Goal: Task Accomplishment & Management: Use online tool/utility

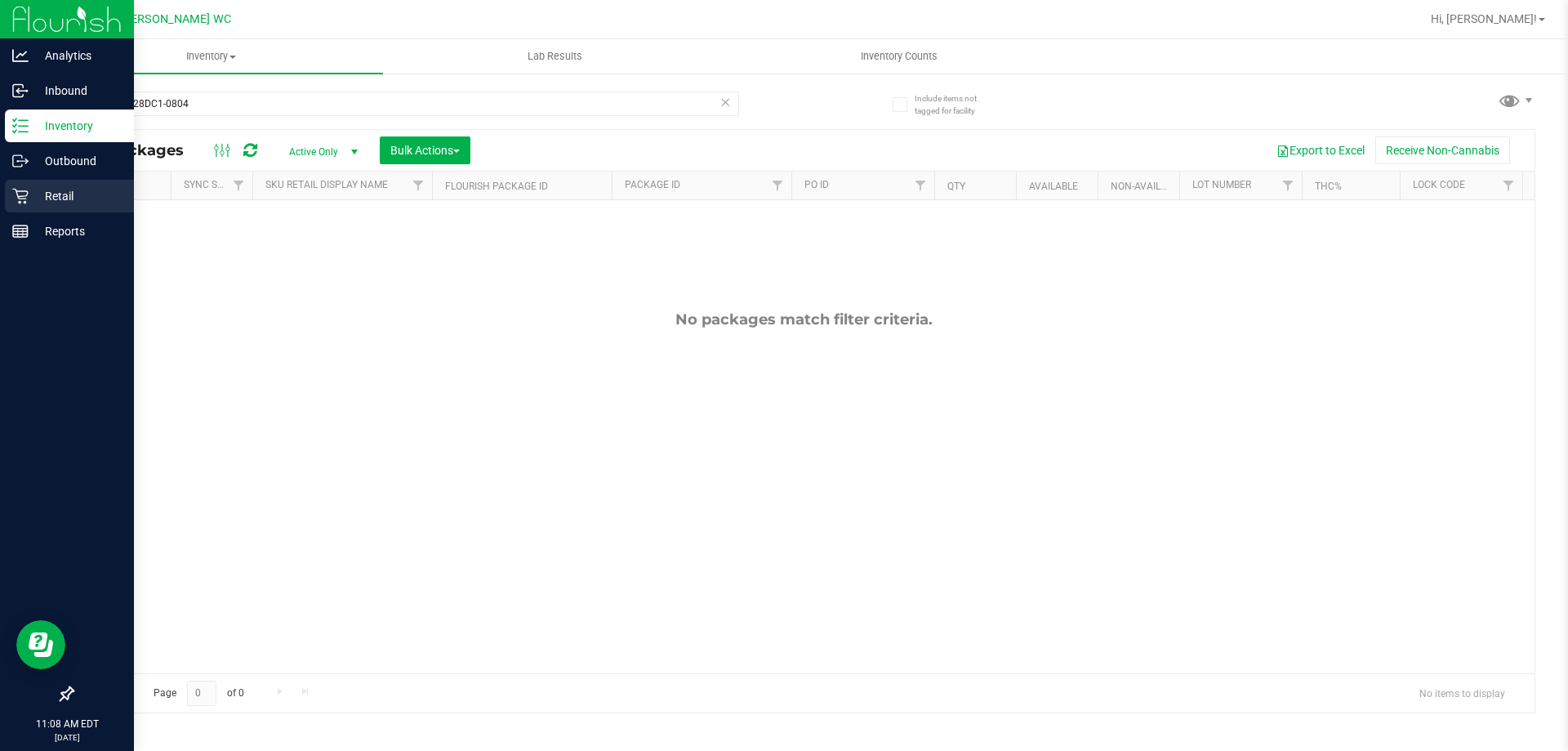
click at [28, 200] on icon at bounding box center [20, 196] width 16 height 16
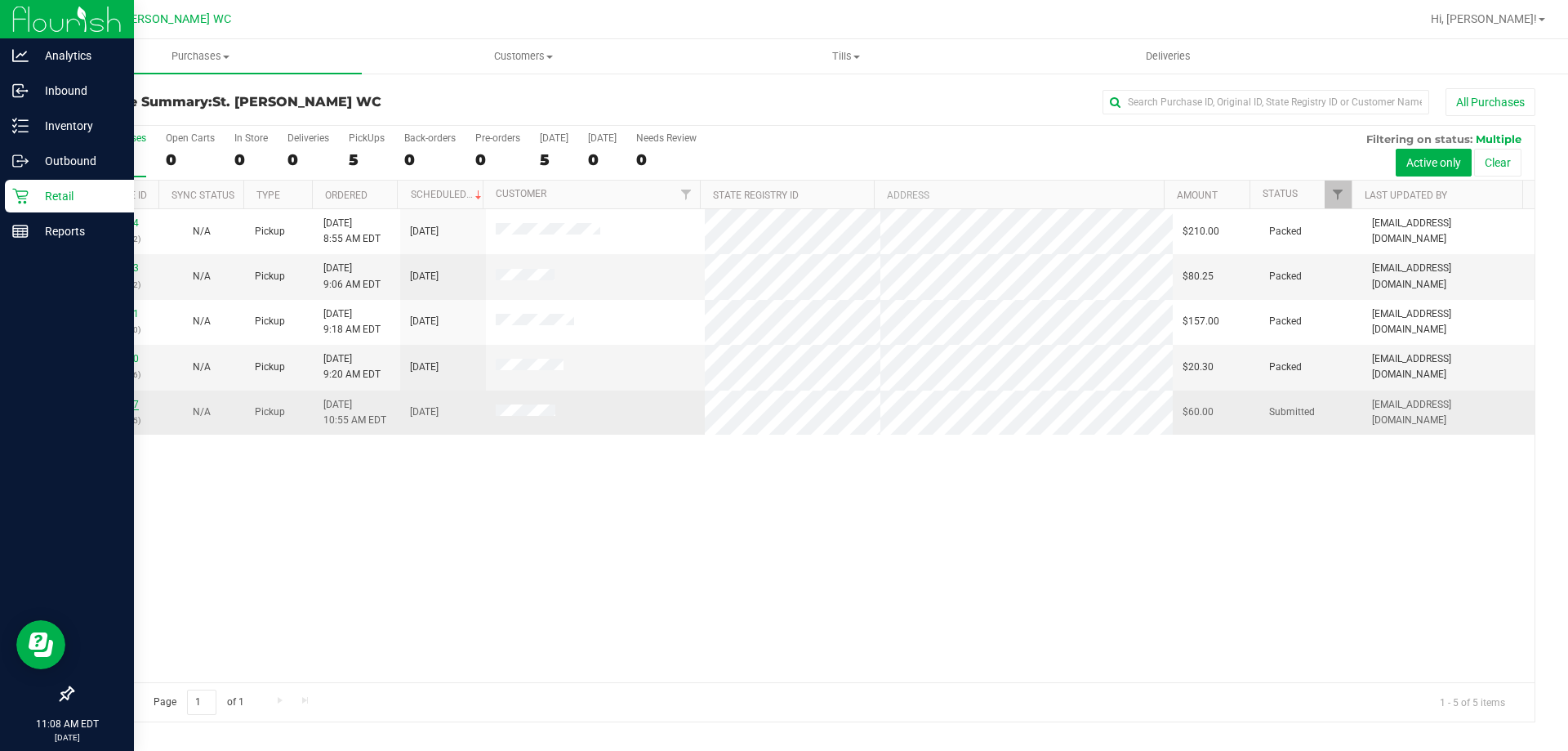
click at [123, 400] on link "12002567" at bounding box center [116, 404] width 46 height 11
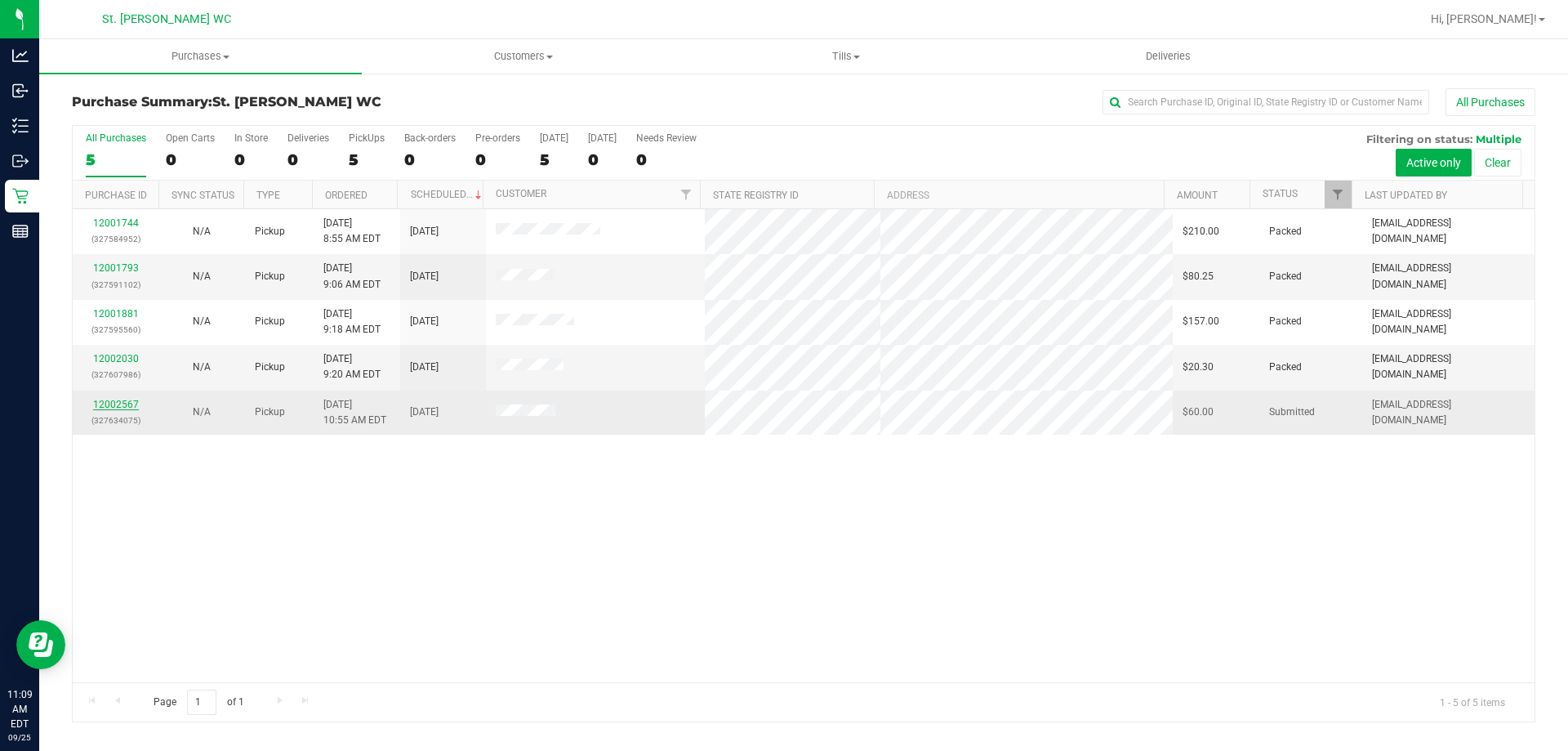
click at [128, 404] on link "12002567" at bounding box center [116, 404] width 46 height 11
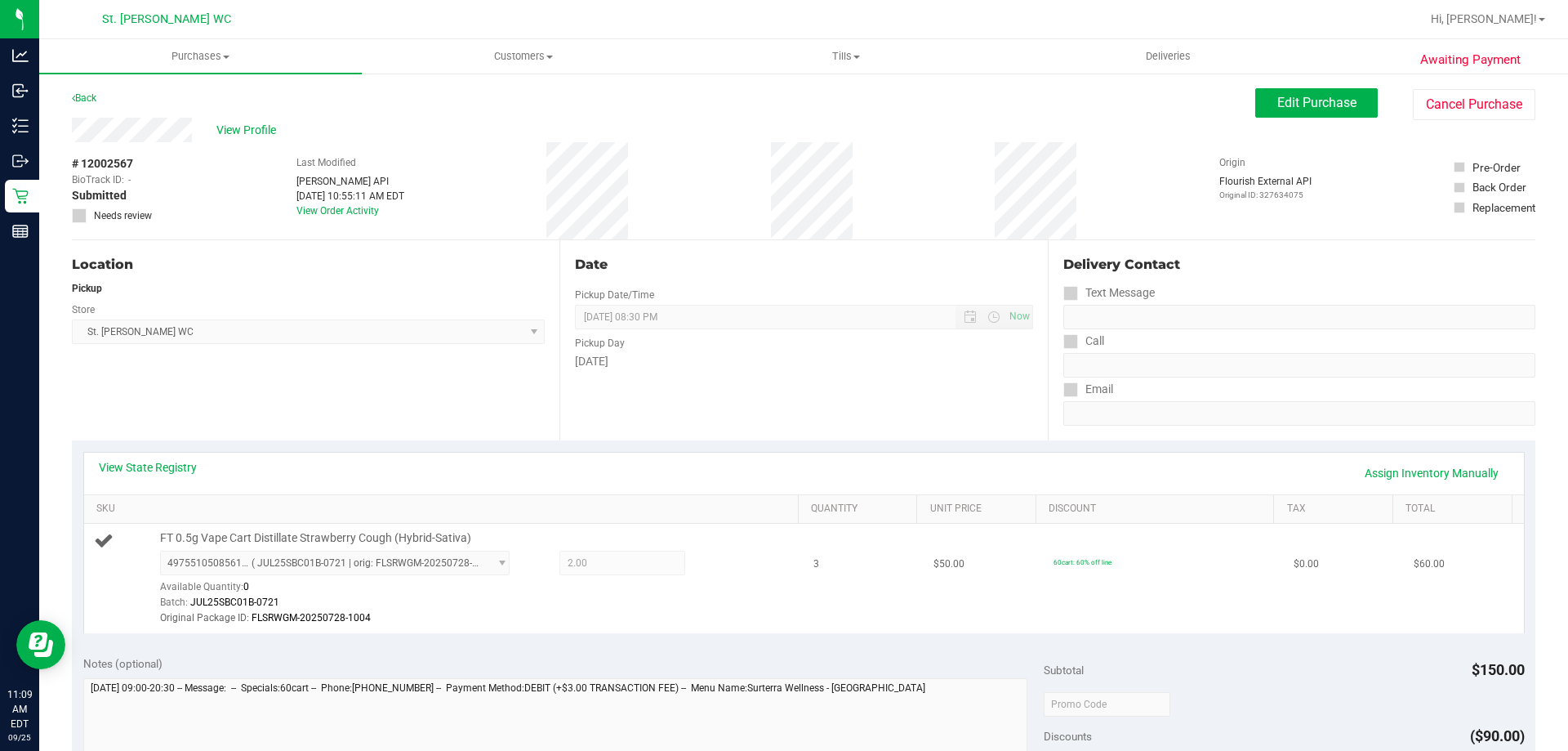
click at [282, 539] on span "FT 0.5g Vape Cart Distillate Strawberry Cough (Hybrid-Sativa)" at bounding box center [316, 537] width 311 height 16
click at [281, 538] on span "FT 0.5g Vape Cart Distillate Strawberry Cough (Hybrid-Sativa)" at bounding box center [316, 537] width 311 height 16
click at [280, 536] on span "FT 0.5g Vape Cart Distillate Strawberry Cough (Hybrid-Sativa)" at bounding box center [316, 537] width 311 height 16
click at [277, 534] on span "FT 0.5g Vape Cart Distillate Strawberry Cough (Hybrid-Sativa)" at bounding box center [316, 537] width 311 height 16
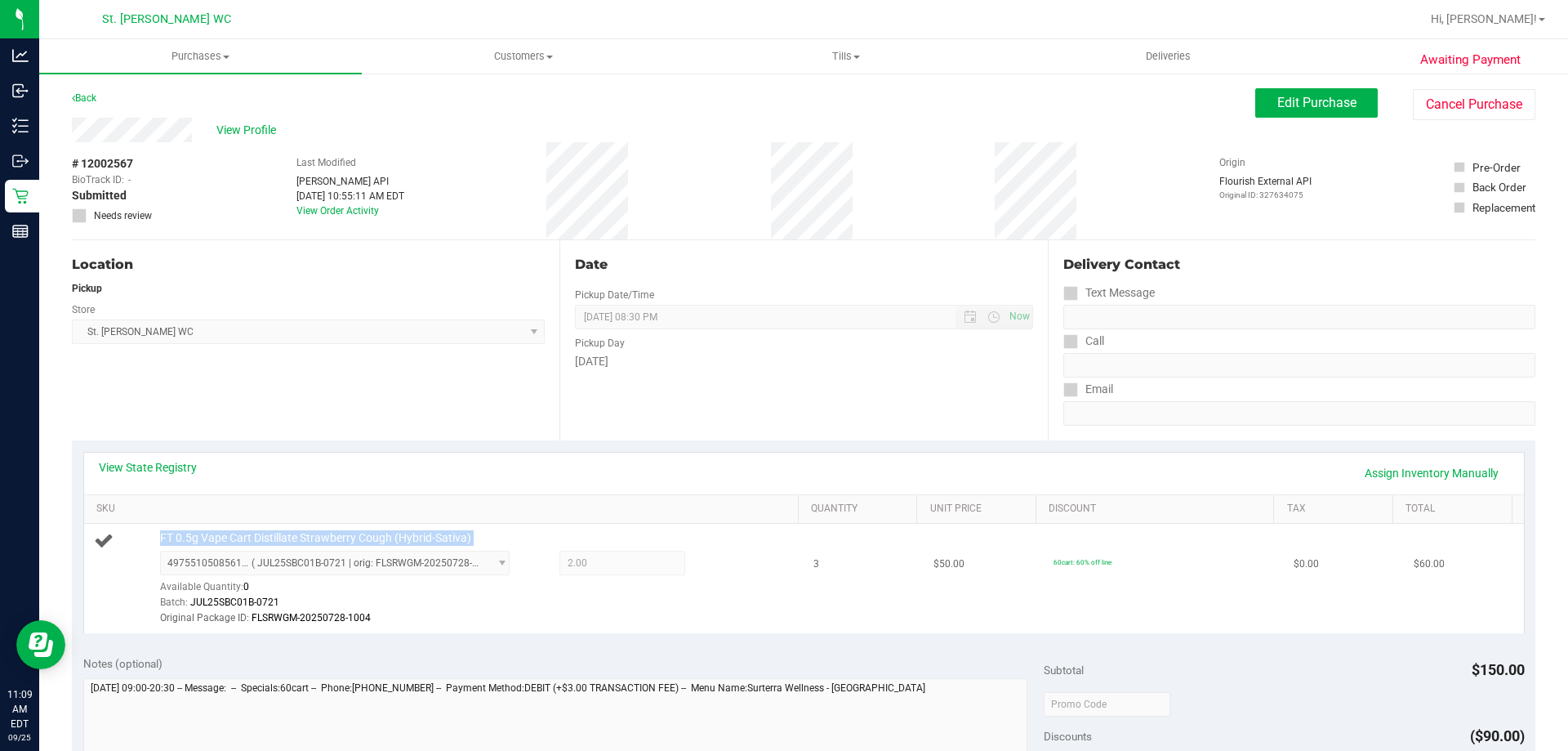
click at [277, 534] on span "FT 0.5g Vape Cart Distillate Strawberry Cough (Hybrid-Sativa)" at bounding box center [316, 537] width 311 height 16
click at [276, 534] on span "FT 0.5g Vape Cart Distillate Strawberry Cough (Hybrid-Sativa)" at bounding box center [316, 537] width 311 height 16
copy div "FT 0.5g Vape Cart Distillate Strawberry Cough (Hybrid-Sativa)"
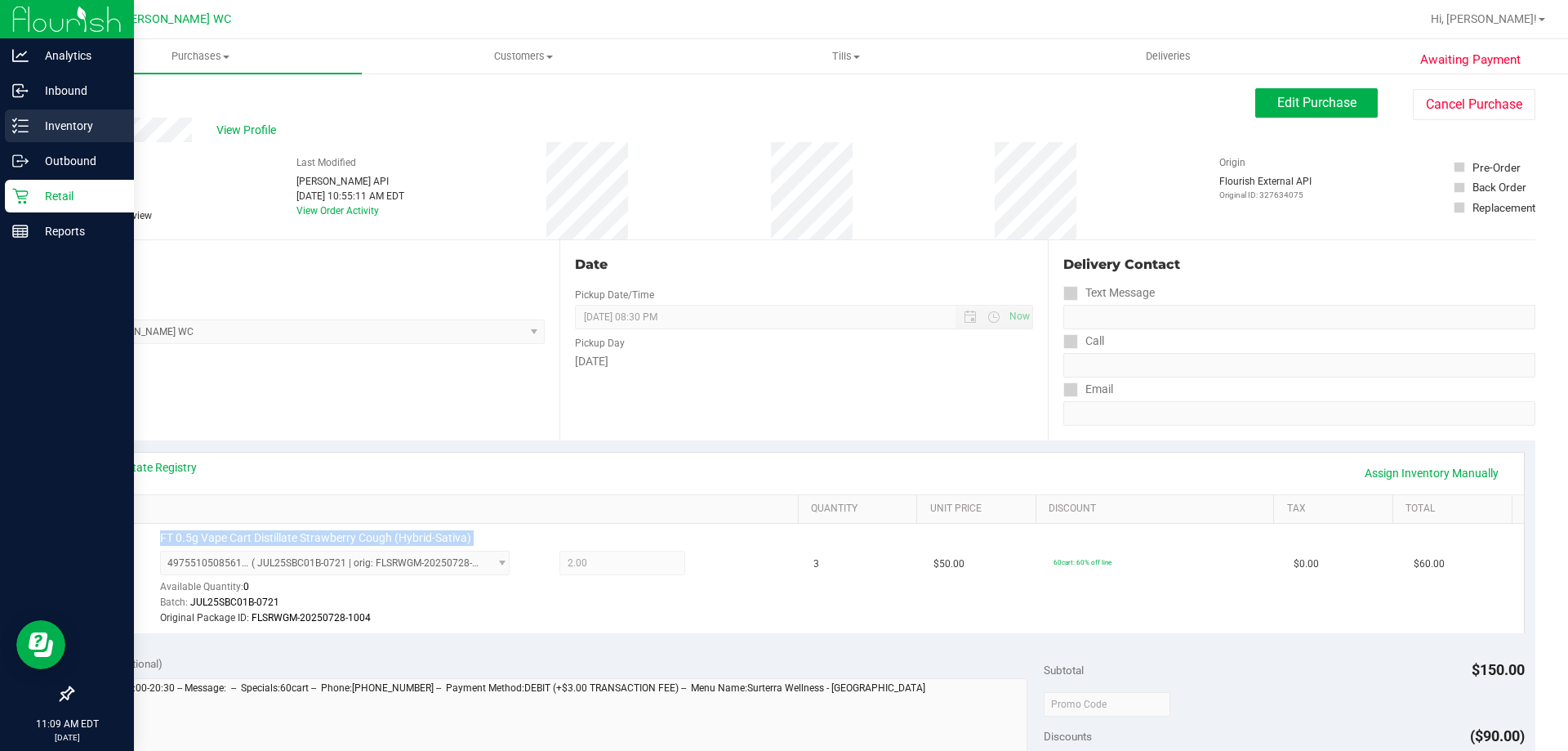
click at [47, 127] on p "Inventory" at bounding box center [78, 126] width 98 height 20
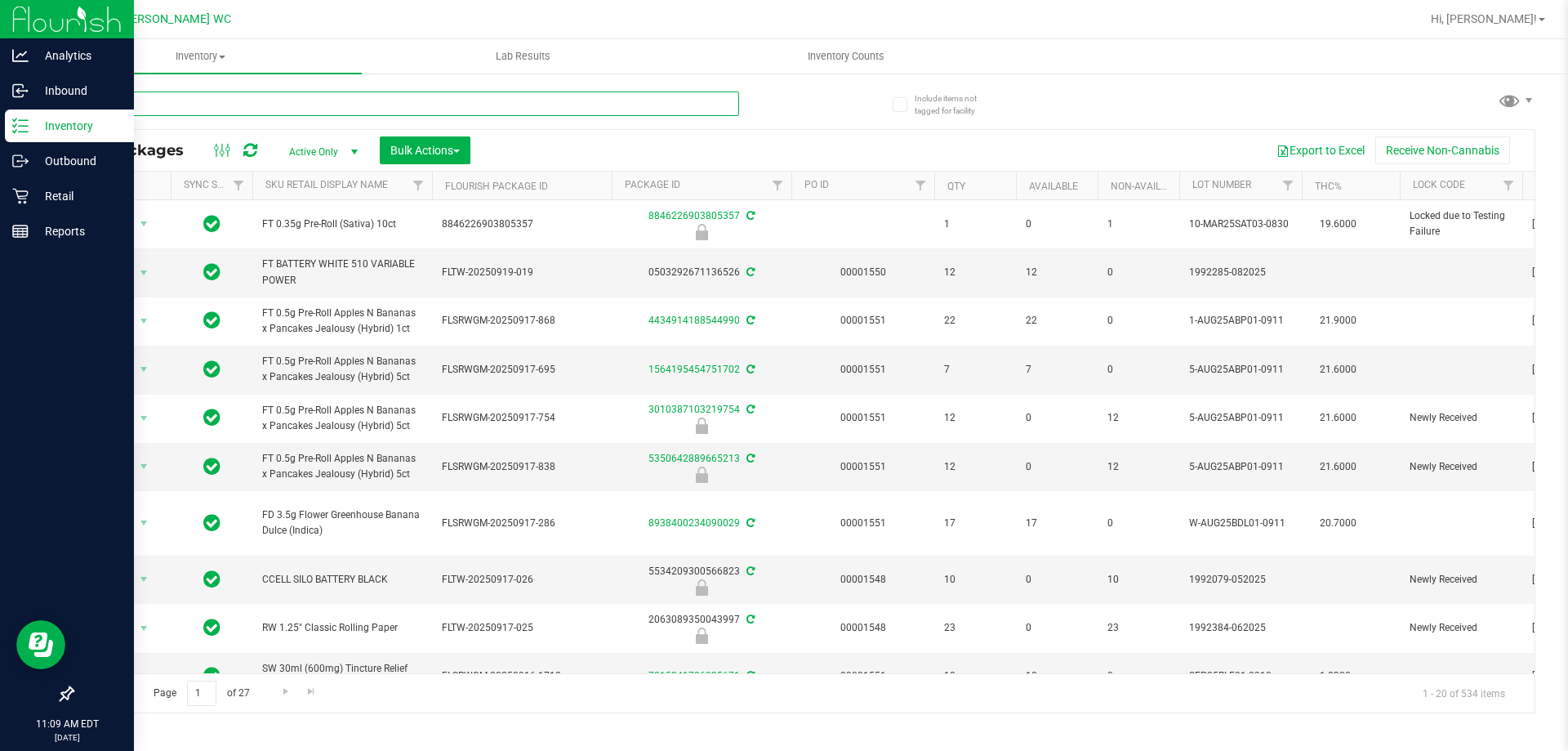
click at [151, 104] on input "text" at bounding box center [406, 104] width 667 height 25
paste input "FT 0.5g Vape Cart Distillate Strawberry Cough (Hybrid-Sativa)"
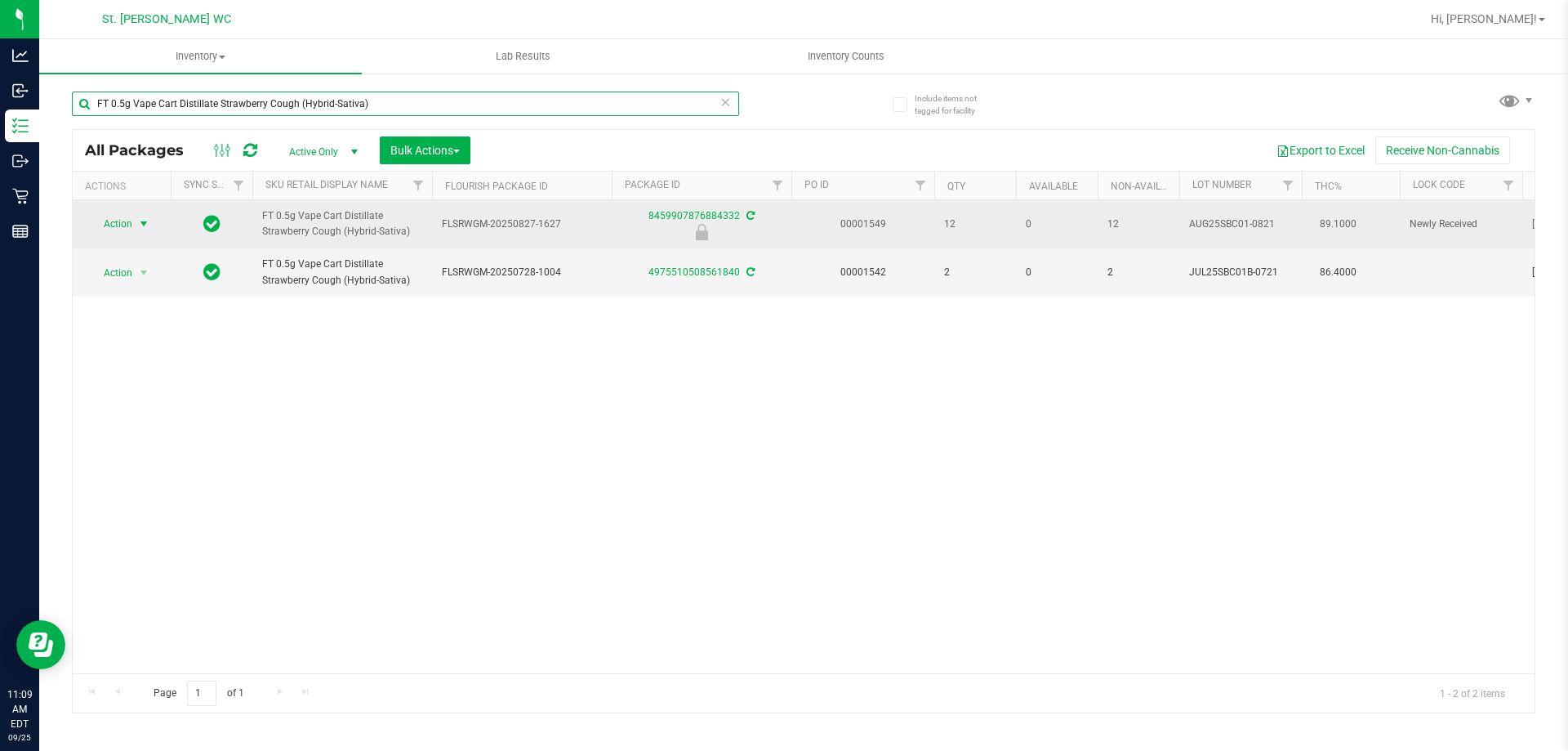
type input "FT 0.5g Vape Cart Distillate Strawberry Cough (Hybrid-Sativa)"
click at [137, 220] on span "select" at bounding box center [144, 224] width 13 height 13
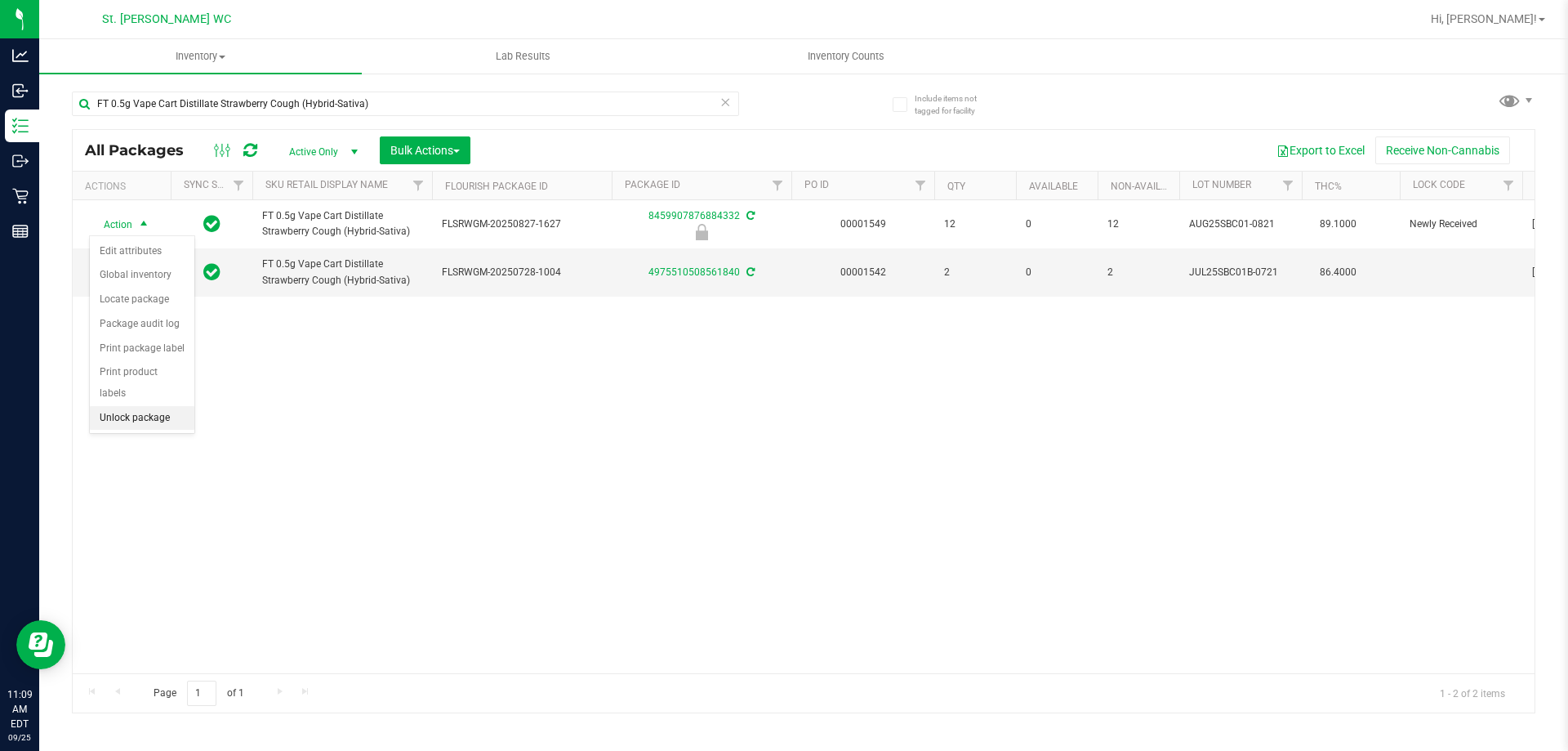
click at [133, 406] on li "Unlock package" at bounding box center [142, 418] width 105 height 25
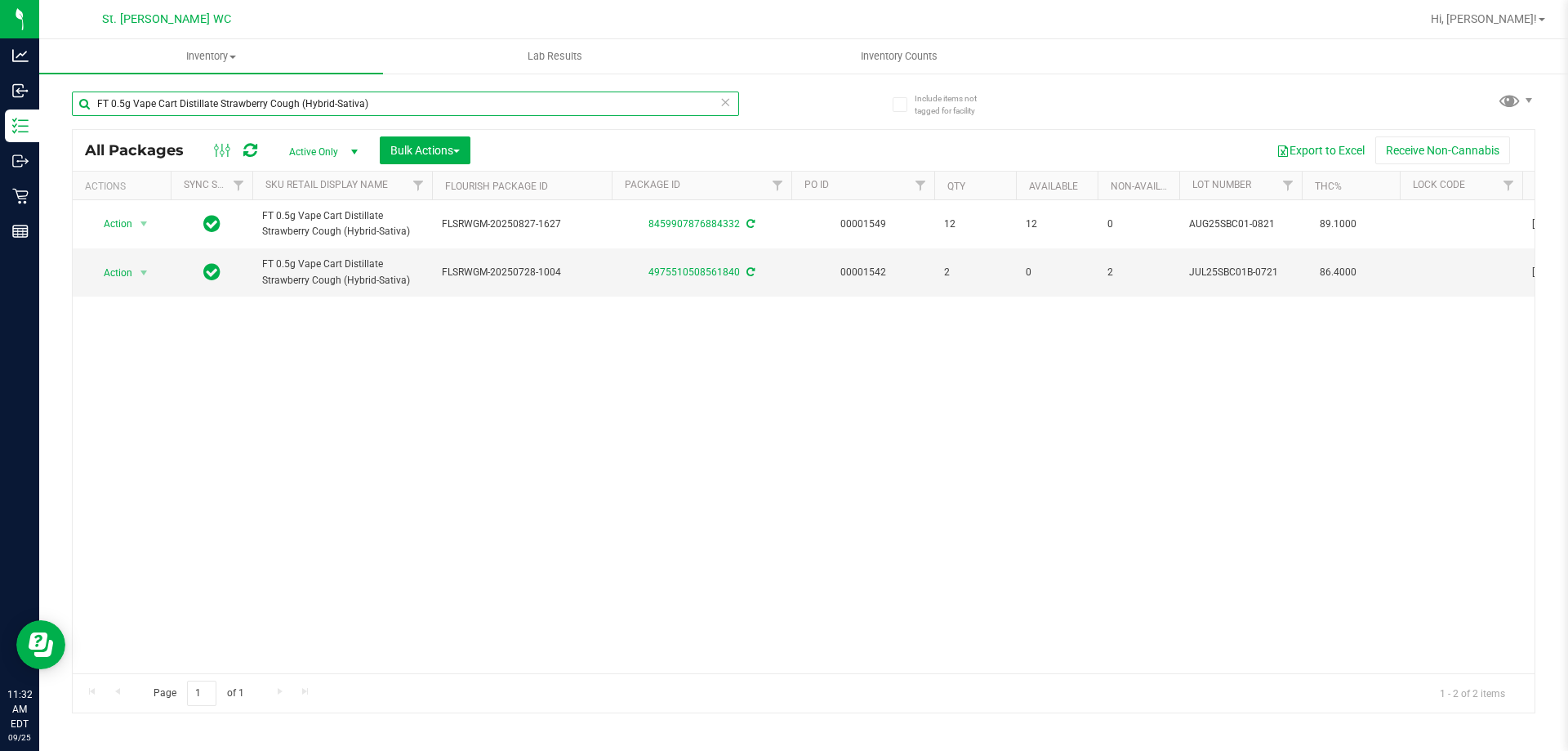
drag, startPoint x: 381, startPoint y: 107, endPoint x: 74, endPoint y: 117, distance: 307.2
click at [74, 117] on div "FT 0.5g Vape Cart Distillate Strawberry Cough (Hybrid-Sativa)" at bounding box center [406, 110] width 667 height 38
type input "r"
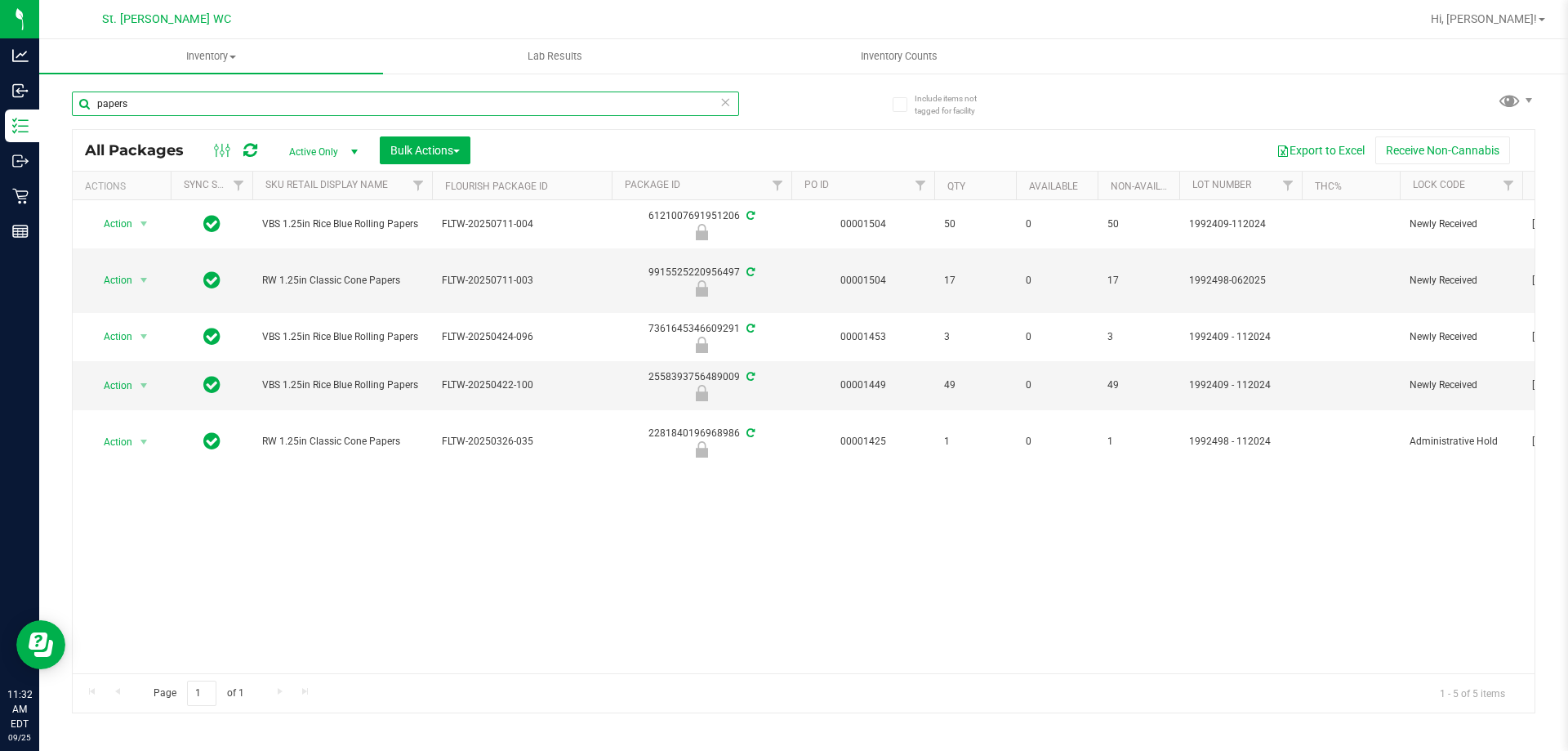
click at [93, 105] on input "papers" at bounding box center [406, 104] width 667 height 25
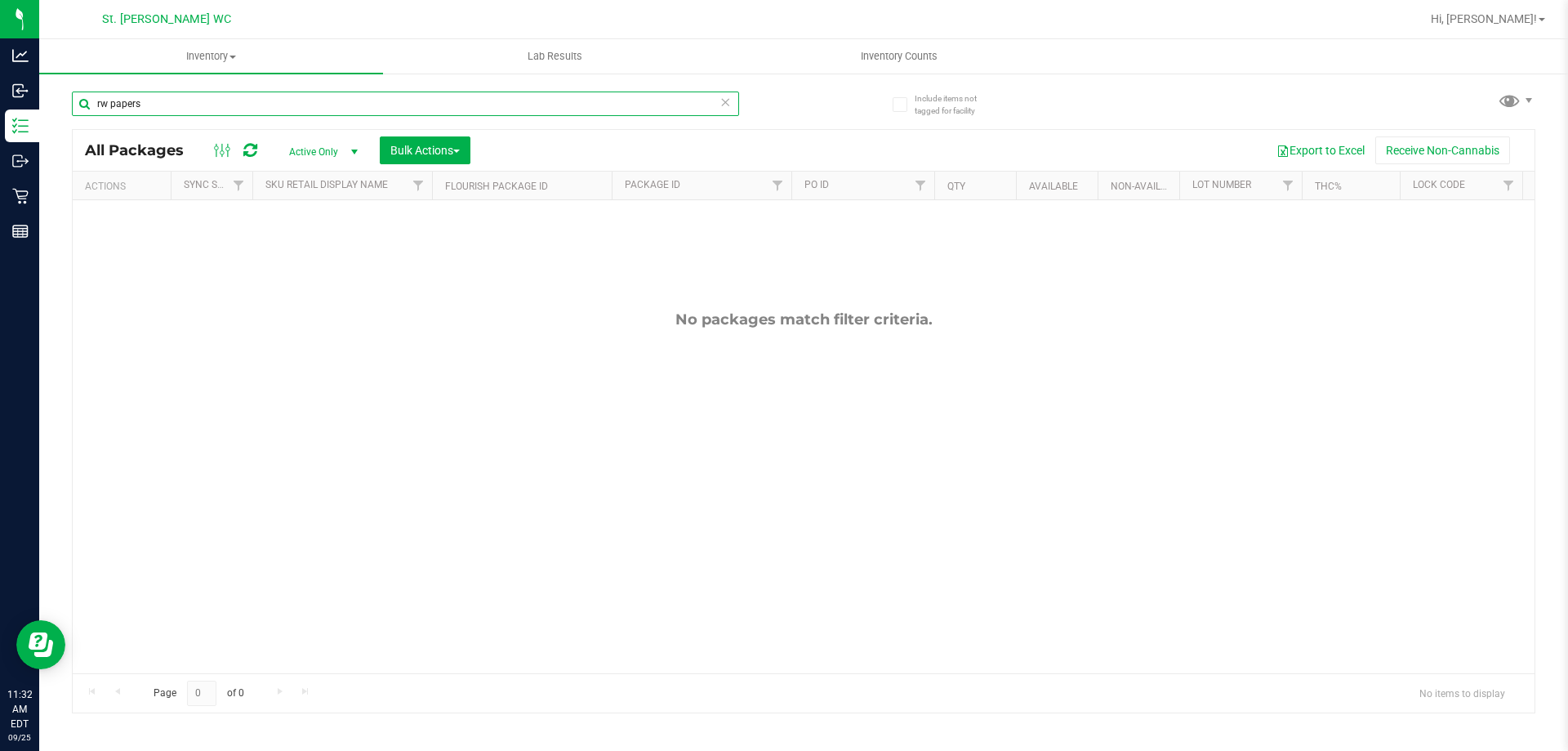
drag, startPoint x: 179, startPoint y: 107, endPoint x: 112, endPoint y: 107, distance: 67.0
click at [112, 107] on input "rw papers" at bounding box center [406, 104] width 667 height 25
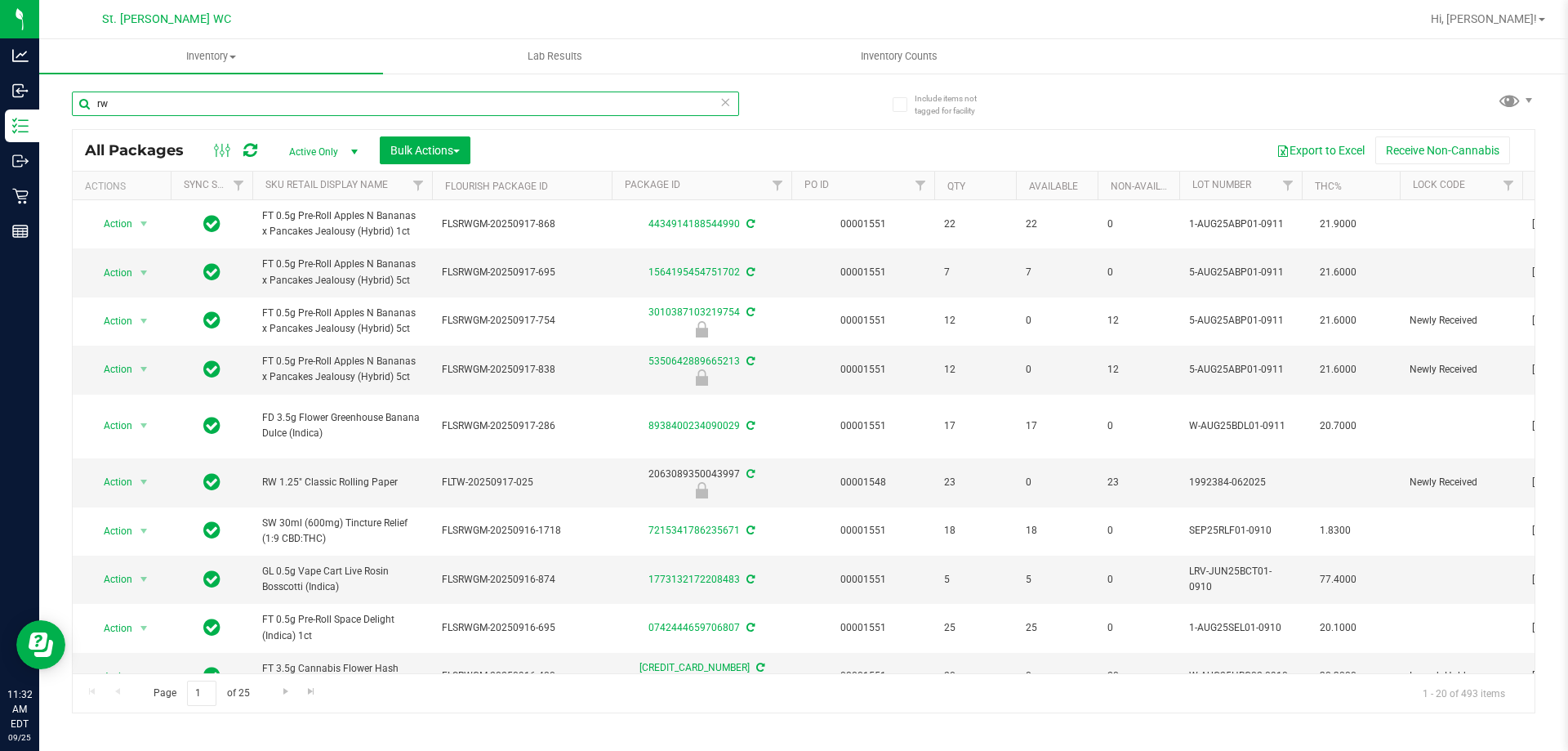
type input "r"
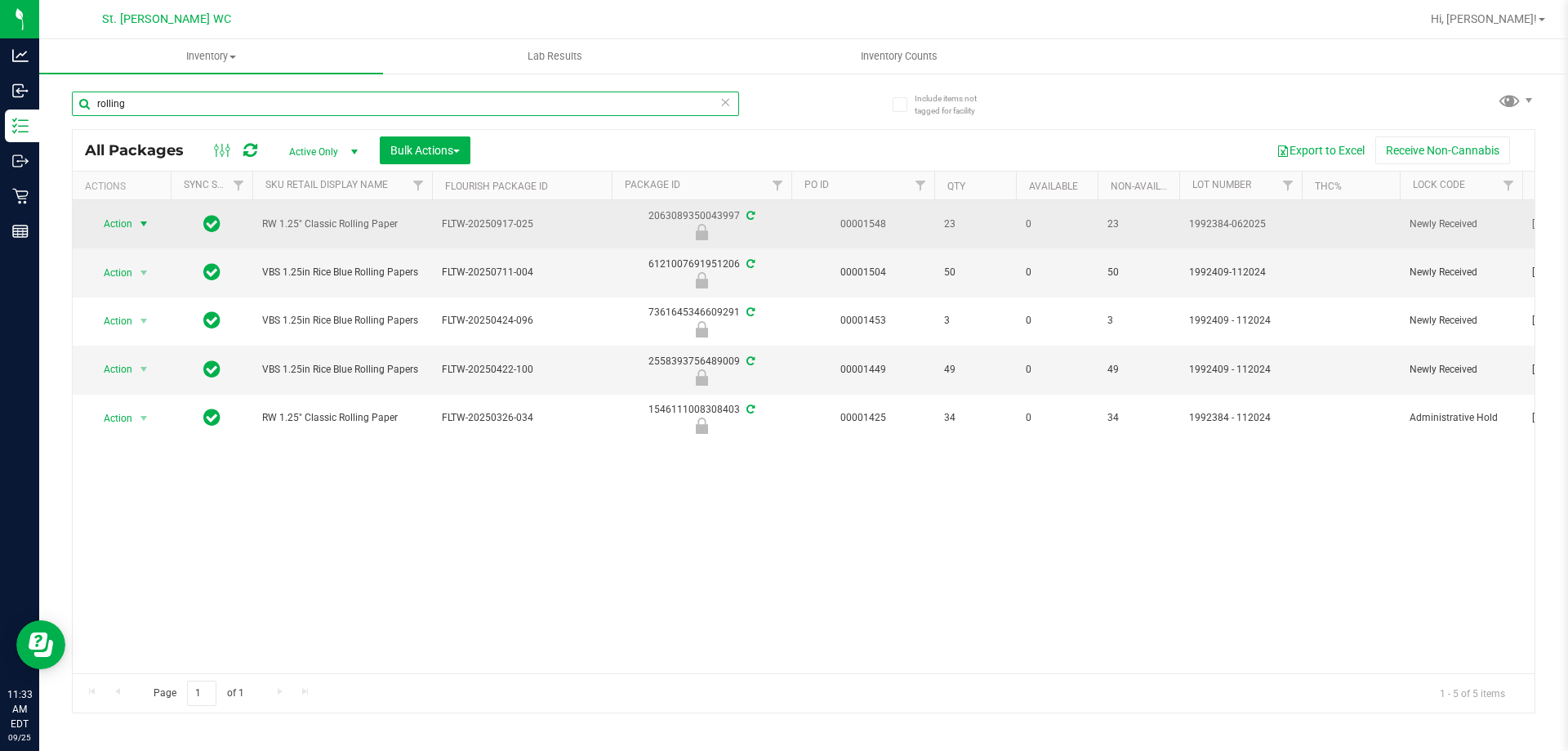
type input "rolling"
click at [124, 231] on span "Action" at bounding box center [111, 224] width 44 height 23
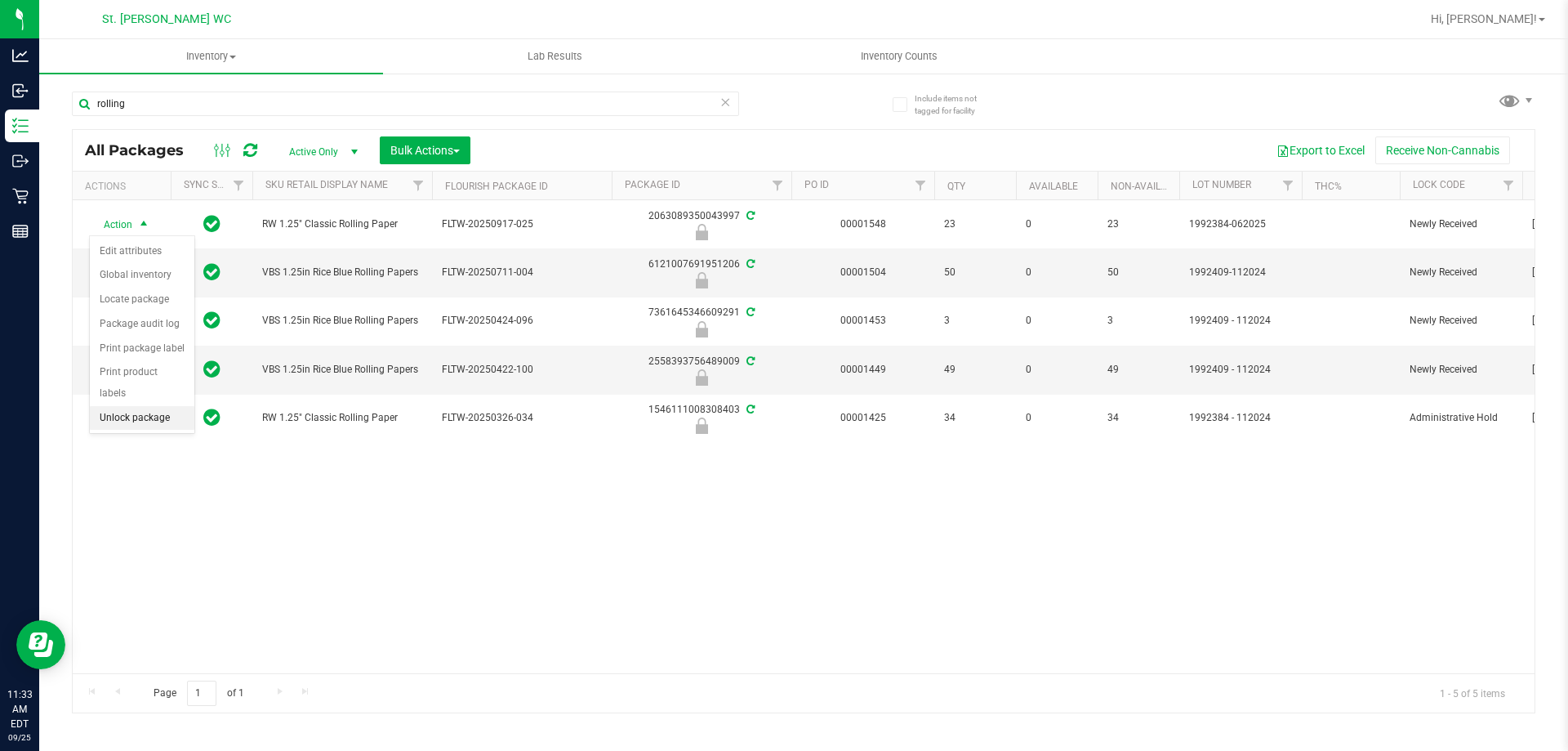
click at [146, 406] on li "Unlock package" at bounding box center [142, 418] width 105 height 25
